Goal: Task Accomplishment & Management: Use online tool/utility

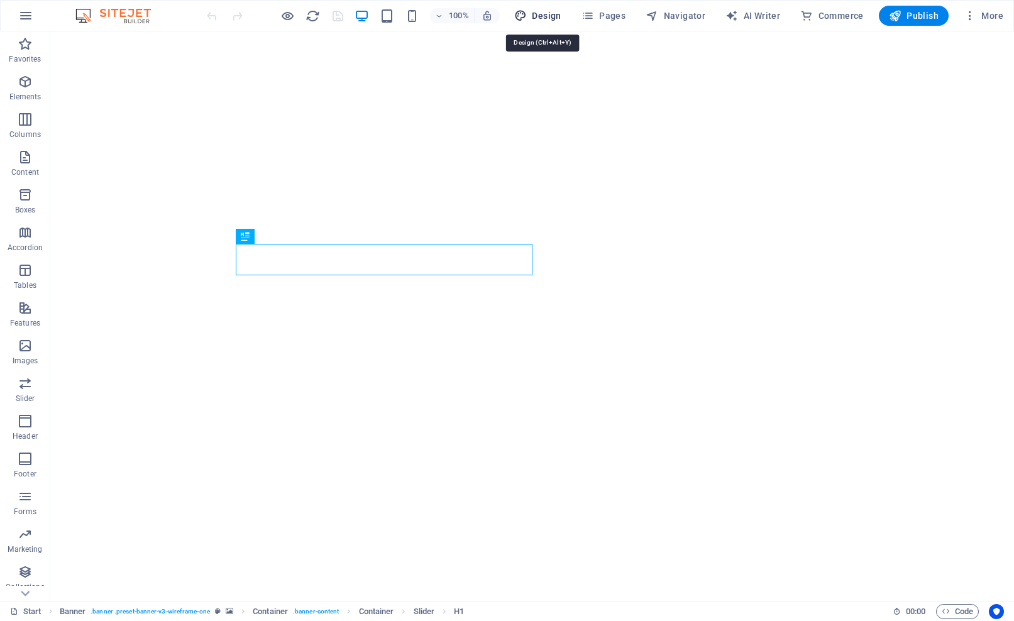
click at [548, 18] on span "Design" at bounding box center [537, 15] width 47 height 13
select select "px"
select select "300"
select select "px"
select select "rem"
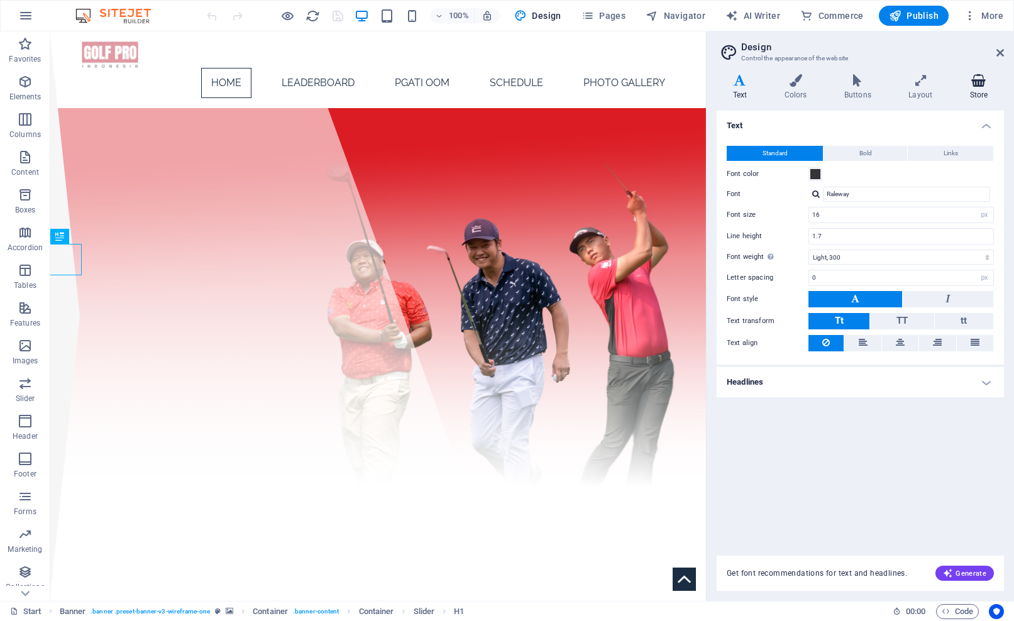
click at [982, 88] on h4 "Store" at bounding box center [979, 87] width 50 height 26
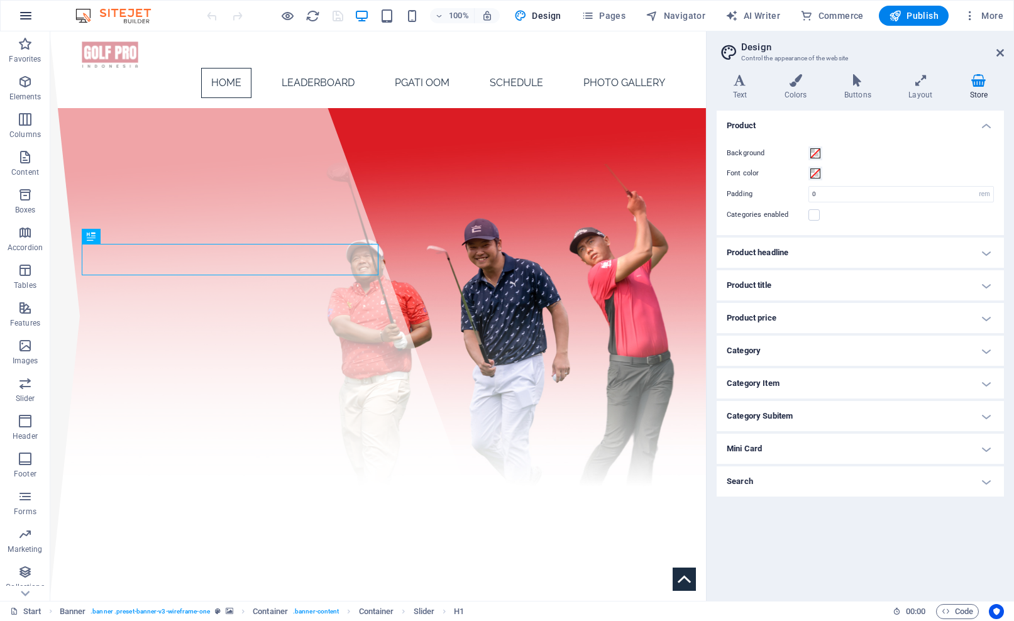
click at [31, 21] on icon "button" at bounding box center [25, 15] width 15 height 15
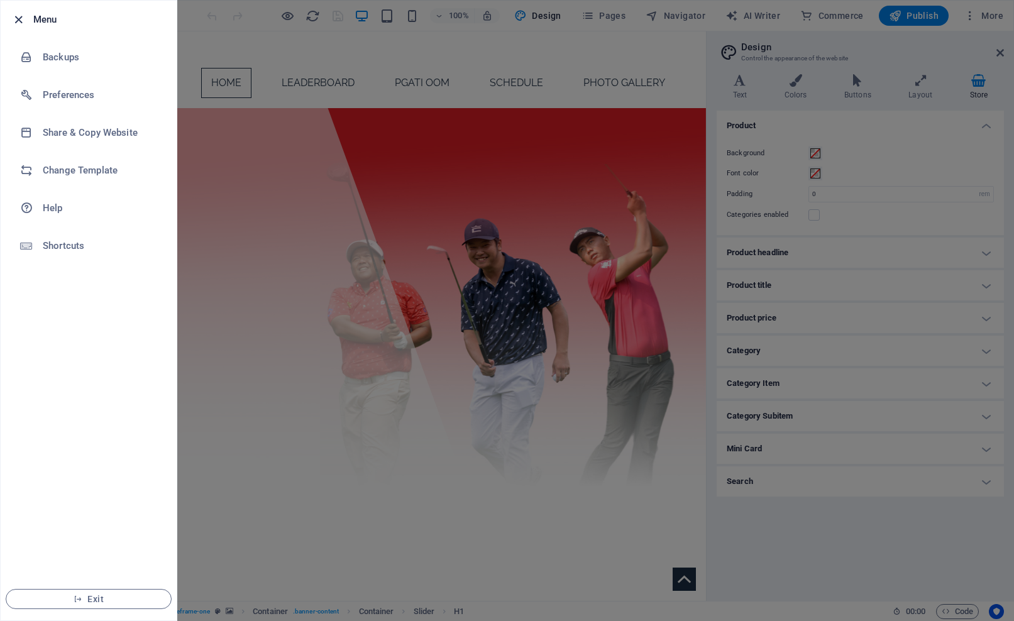
click at [21, 17] on icon "button" at bounding box center [18, 20] width 14 height 14
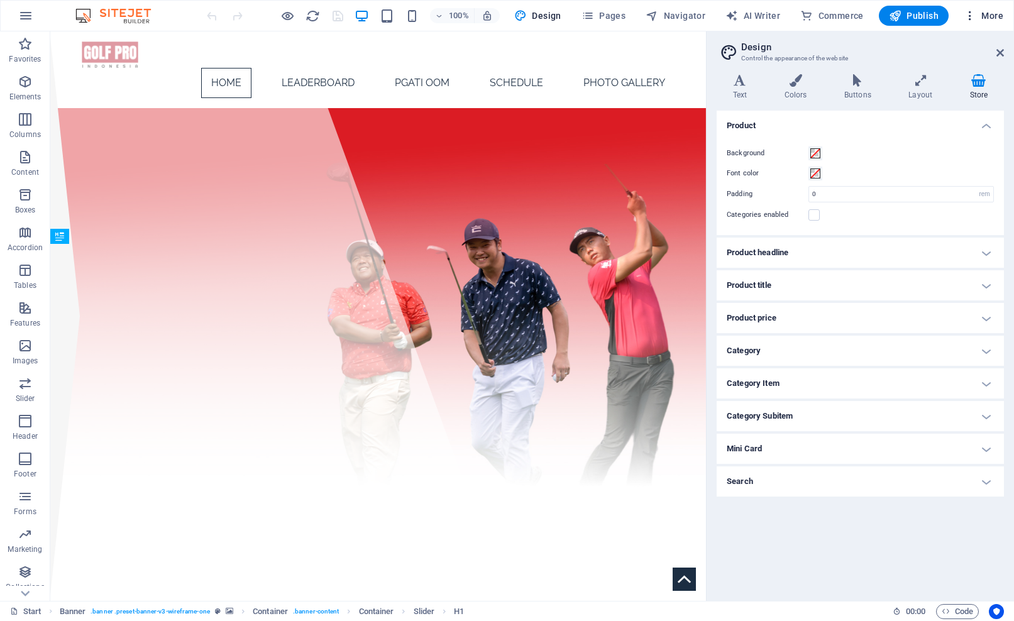
click at [994, 12] on span "More" at bounding box center [984, 15] width 40 height 13
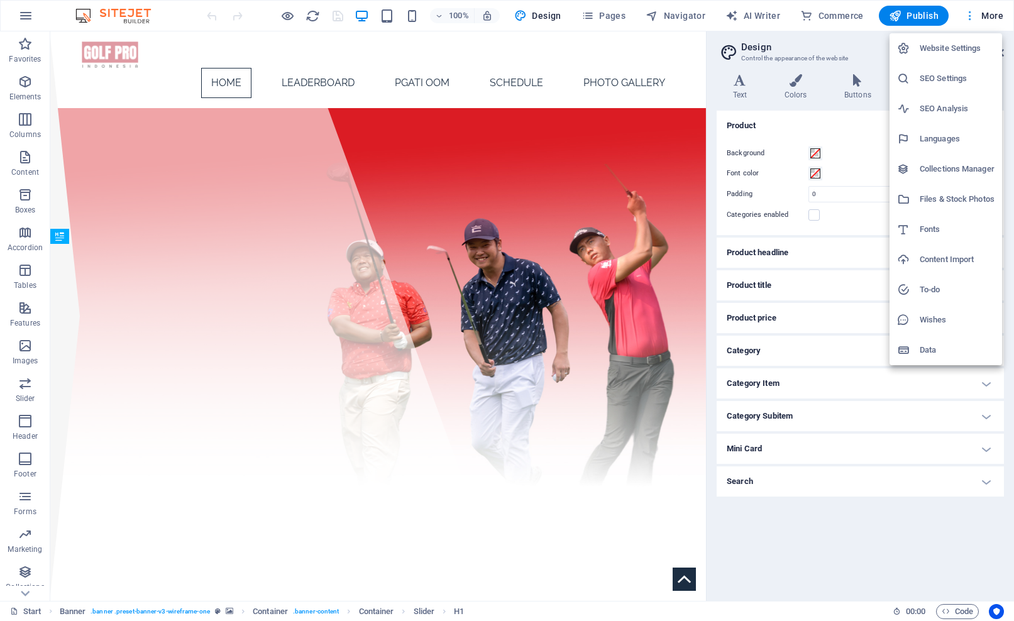
click at [994, 12] on div at bounding box center [507, 310] width 1014 height 621
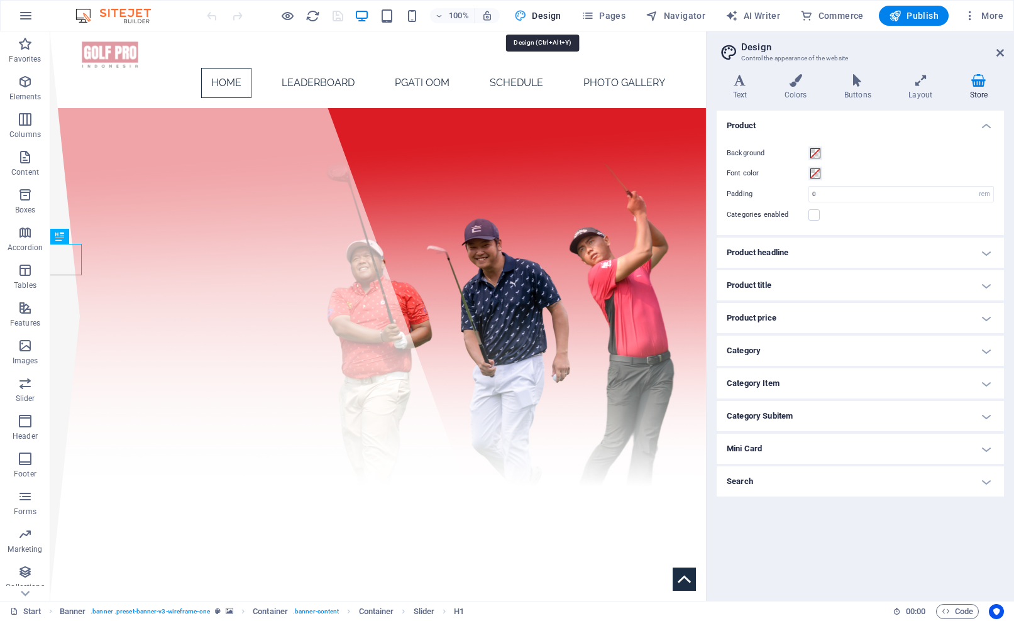
click at [536, 14] on span "Design" at bounding box center [537, 15] width 47 height 13
click at [733, 79] on icon at bounding box center [740, 80] width 47 height 13
